Goal: Information Seeking & Learning: Learn about a topic

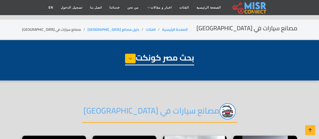
select select "**********"
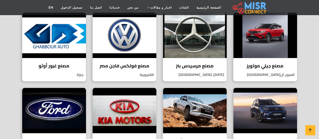
scroll to position [180, 0]
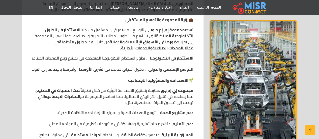
scroll to position [314, 0]
